Goal: Task Accomplishment & Management: Manage account settings

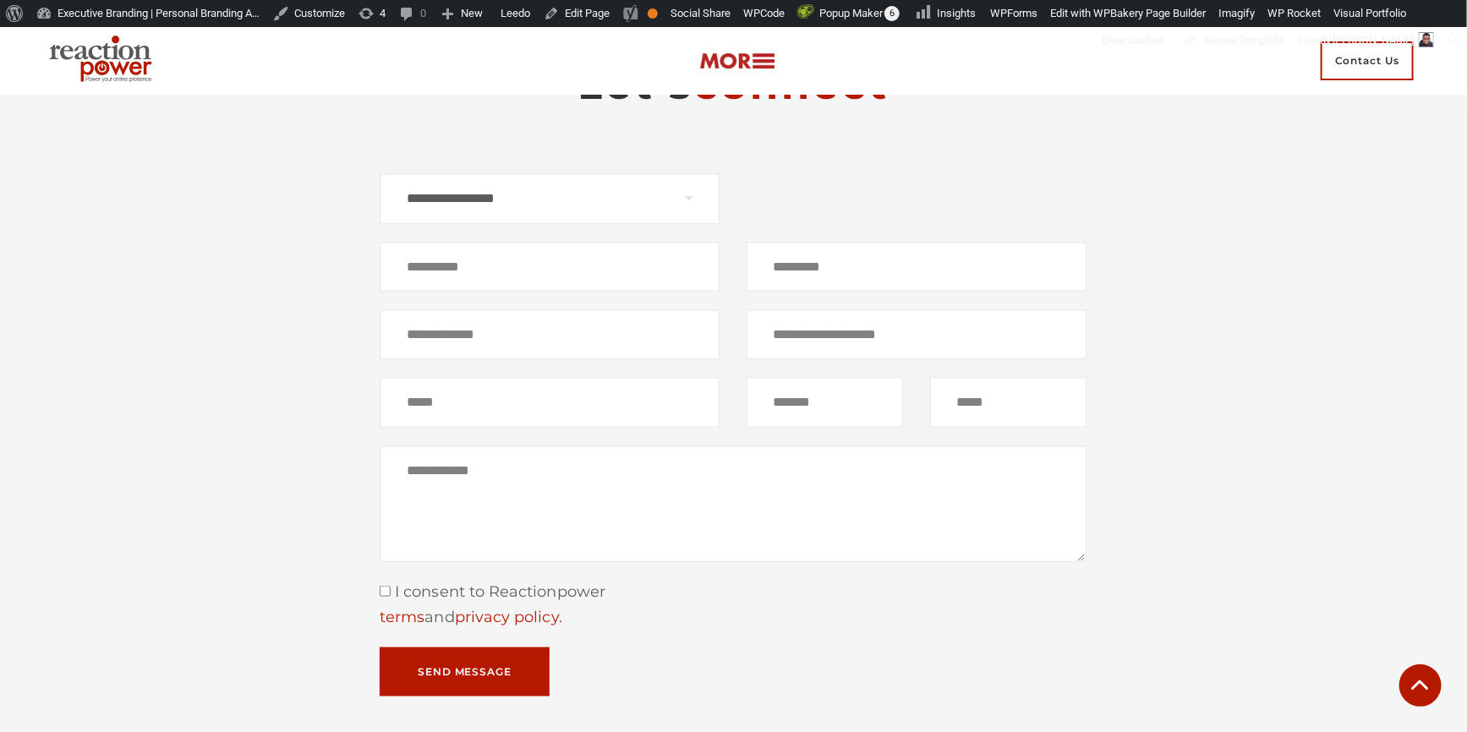
scroll to position [10590, 0]
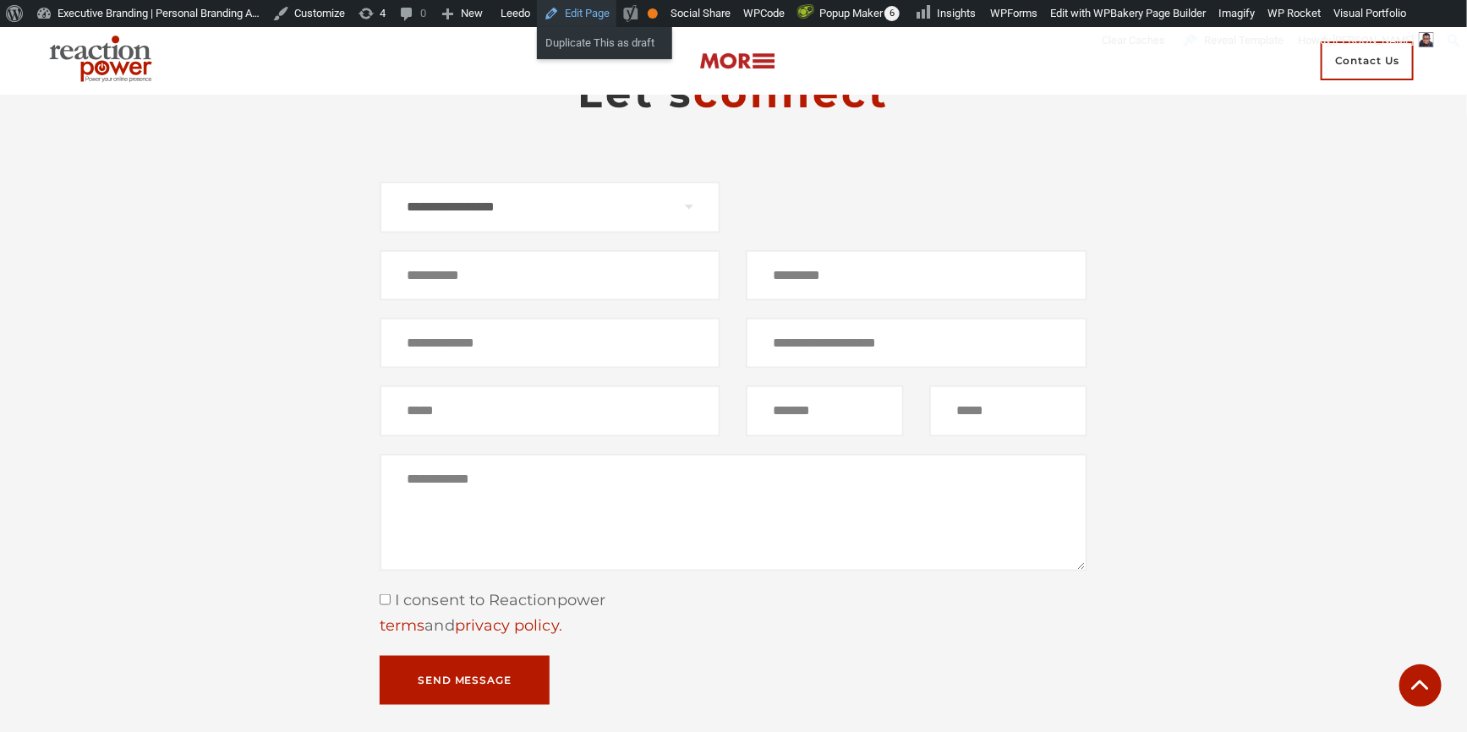
click at [590, 18] on link "Edit Page" at bounding box center [576, 13] width 79 height 27
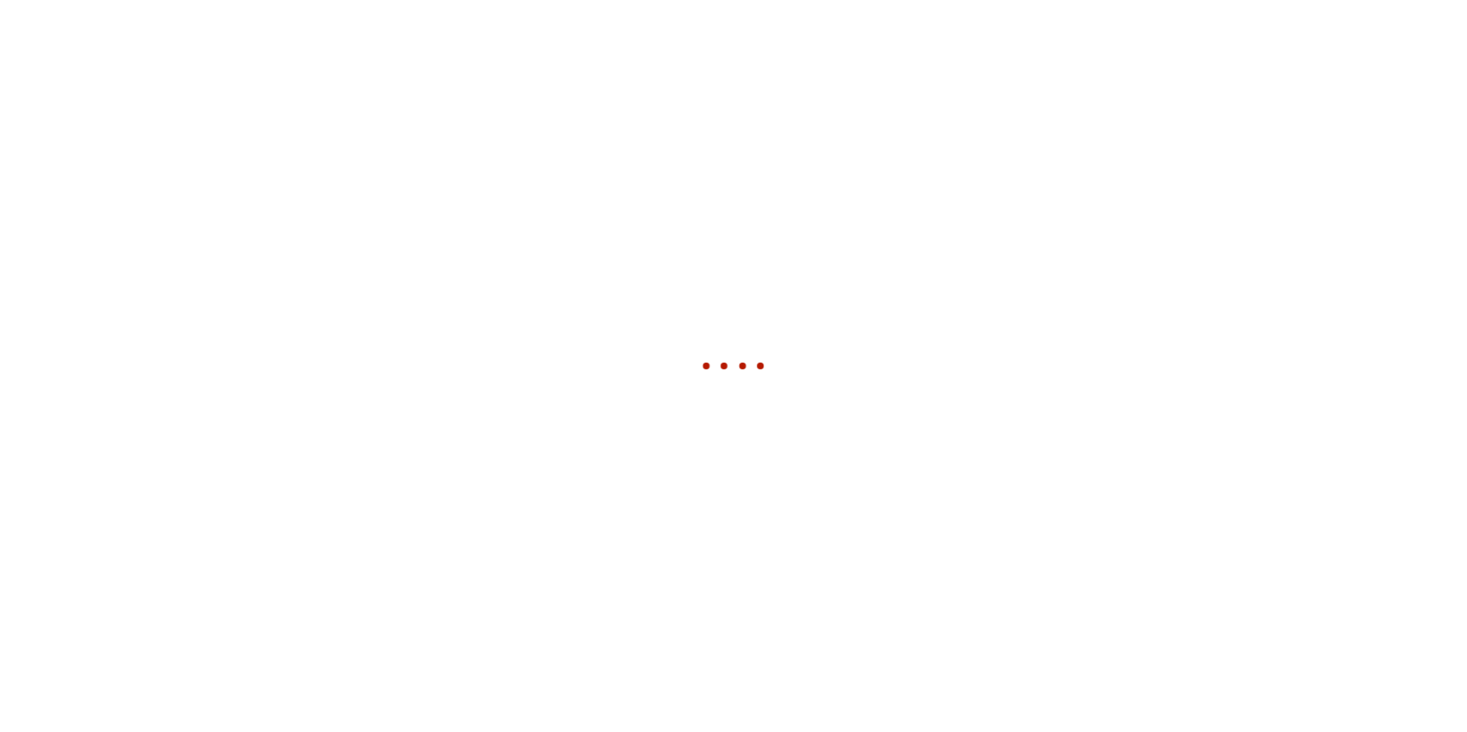
scroll to position [10590, 0]
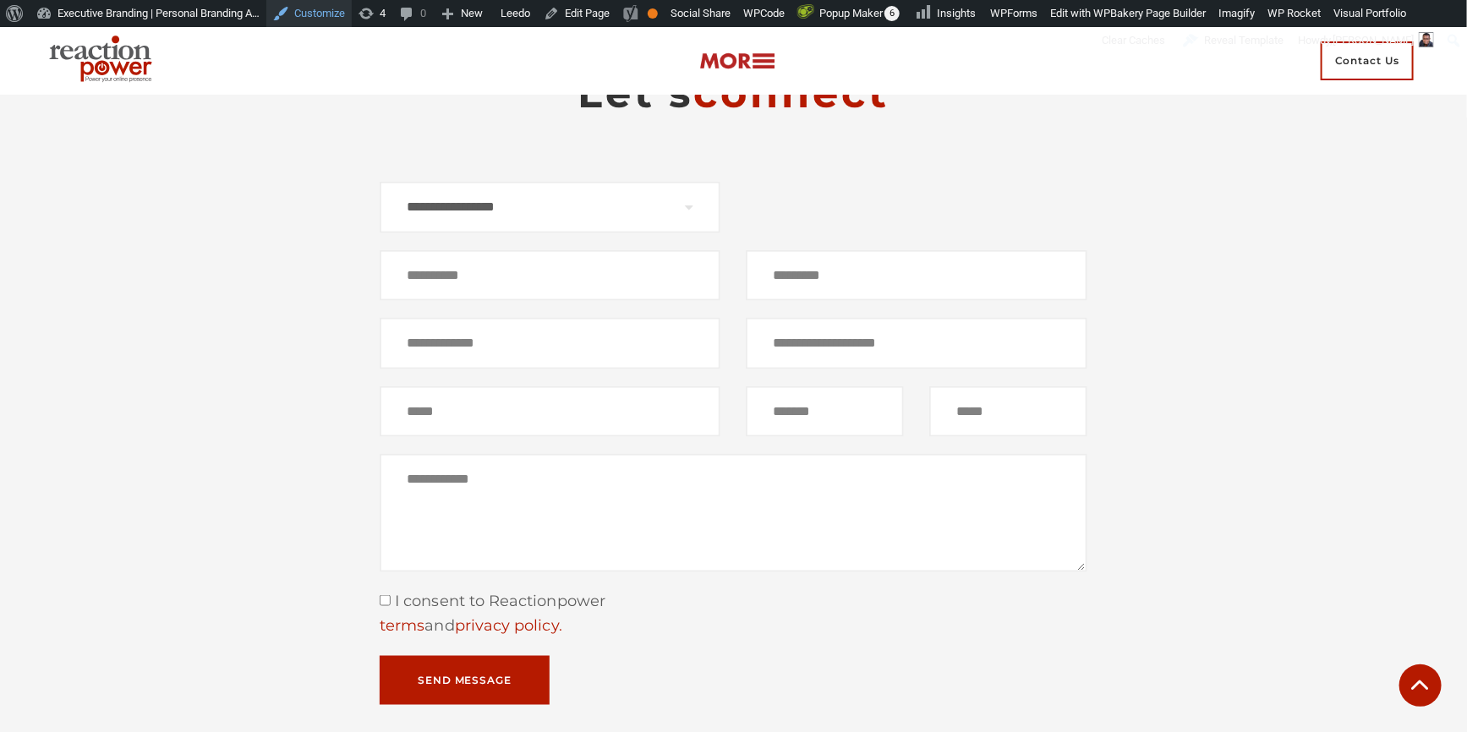
click at [304, 14] on link "Customize" at bounding box center [308, 13] width 85 height 27
